Goal: Navigation & Orientation: Find specific page/section

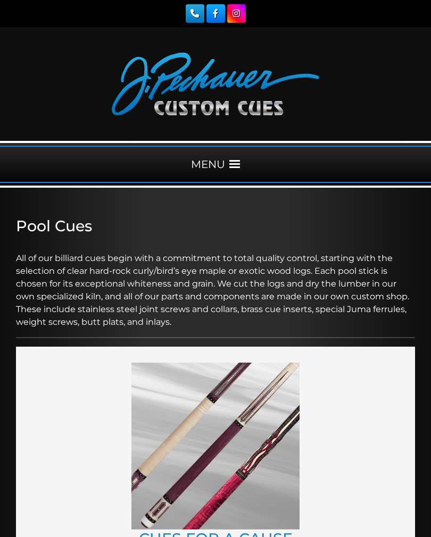
click at [238, 168] on span at bounding box center [234, 164] width 11 height 11
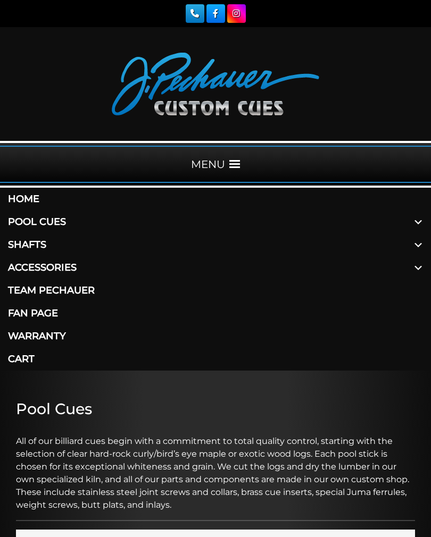
click at [43, 339] on link "Warranty" at bounding box center [215, 336] width 431 height 23
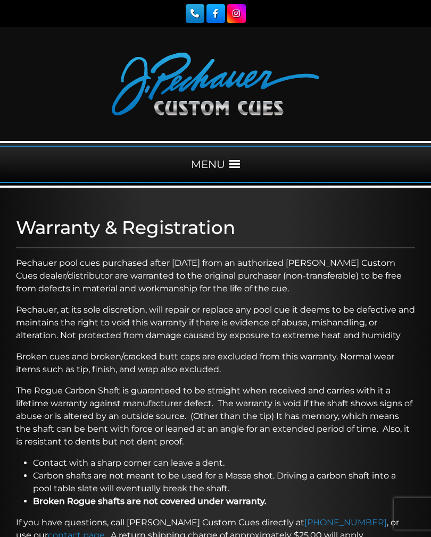
click at [234, 172] on div "MENU" at bounding box center [215, 164] width 431 height 37
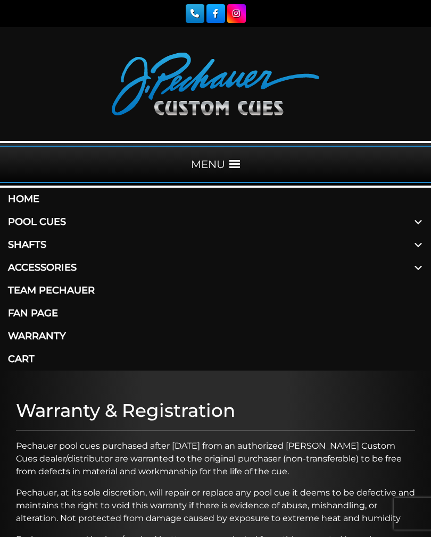
click at [24, 198] on link "Home" at bounding box center [215, 199] width 431 height 23
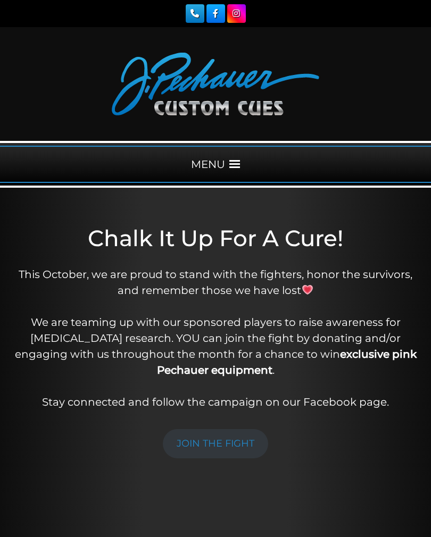
click at [232, 164] on span at bounding box center [234, 164] width 11 height 11
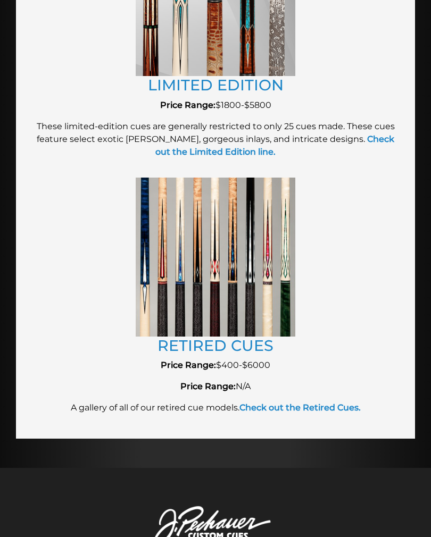
scroll to position [2111, 0]
